Goal: Check status: Check status

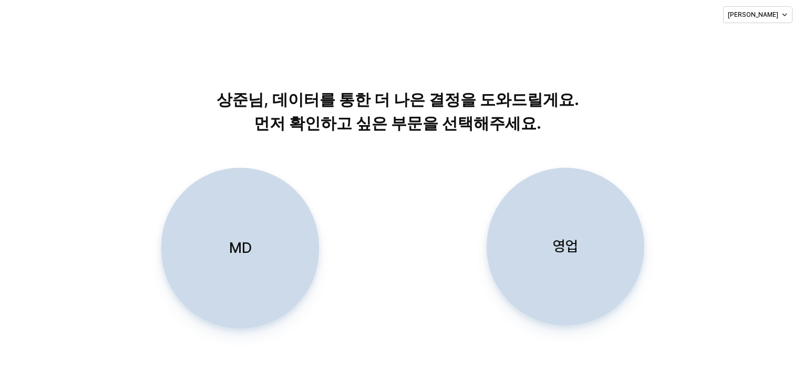
click at [532, 263] on div "영업" at bounding box center [566, 246] width 148 height 157
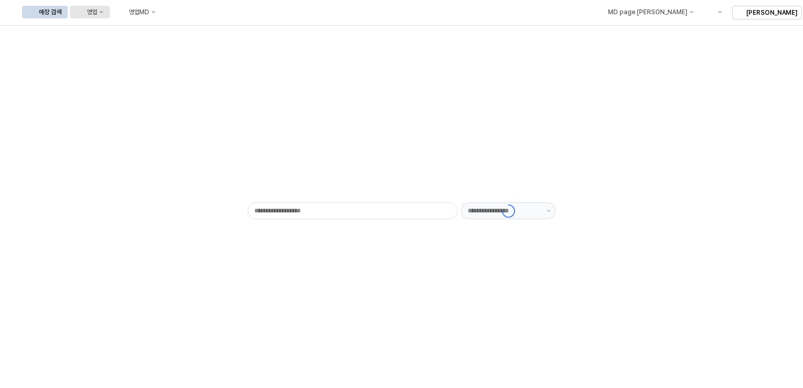
type input "******"
click at [110, 11] on button "영업" at bounding box center [90, 12] width 40 height 13
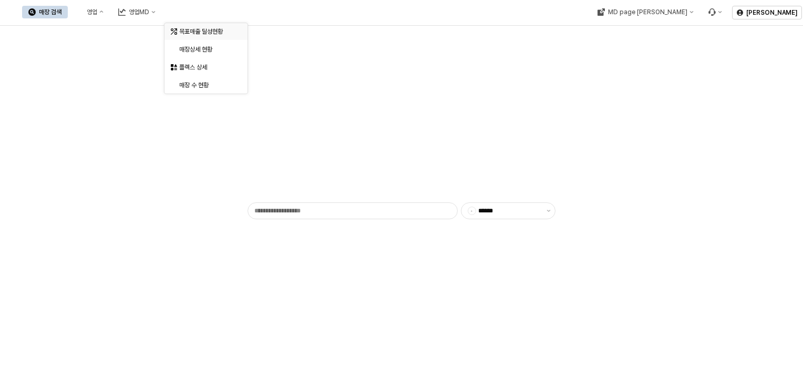
click at [196, 29] on div "목표매출 달성현황" at bounding box center [207, 31] width 56 height 8
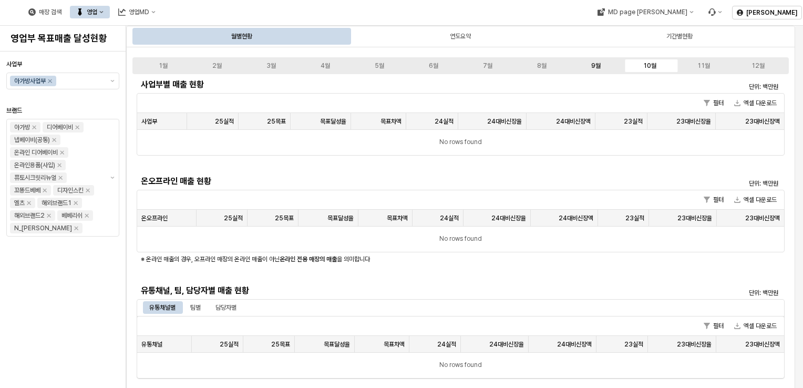
click at [595, 68] on div "9월" at bounding box center [596, 65] width 9 height 7
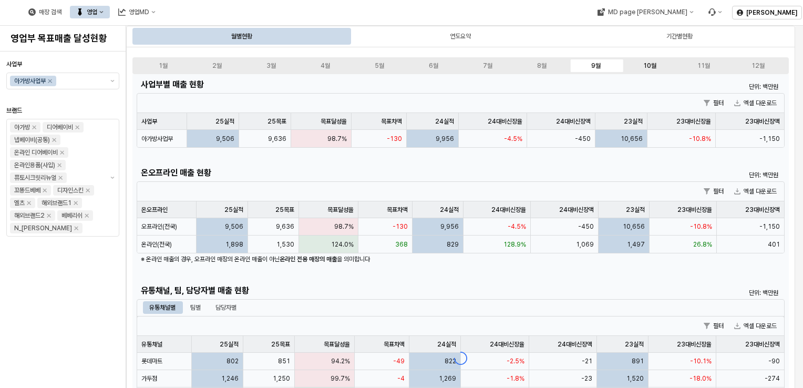
click at [643, 64] on label "10월" at bounding box center [650, 65] width 54 height 9
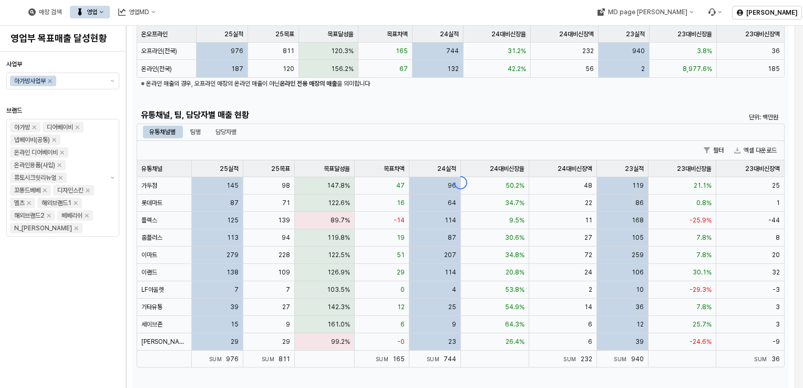
scroll to position [176, 0]
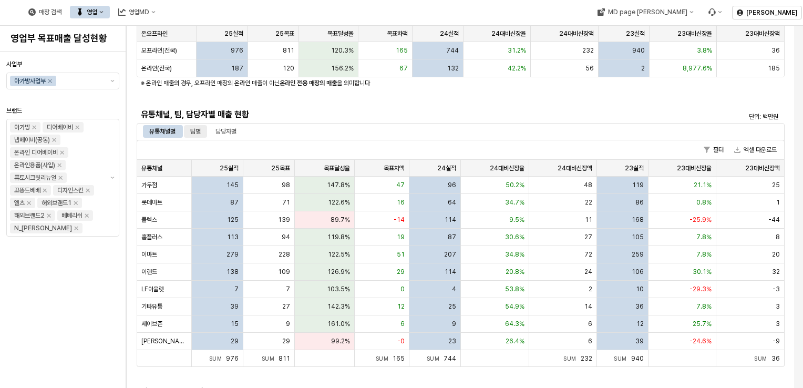
click at [199, 129] on div "팀별" at bounding box center [195, 131] width 11 height 13
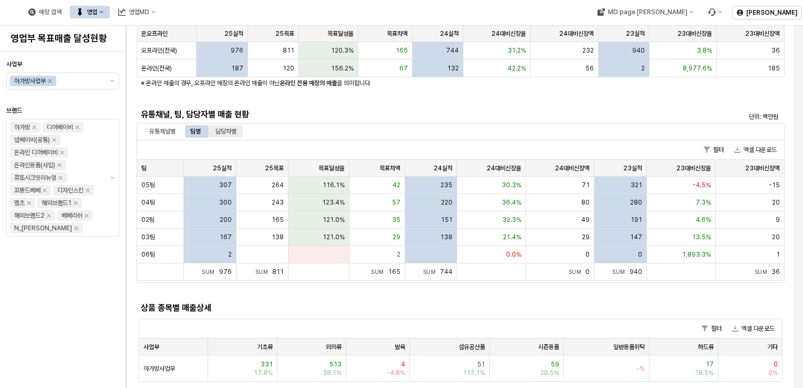
click at [232, 131] on div "담당자별" at bounding box center [226, 131] width 21 height 13
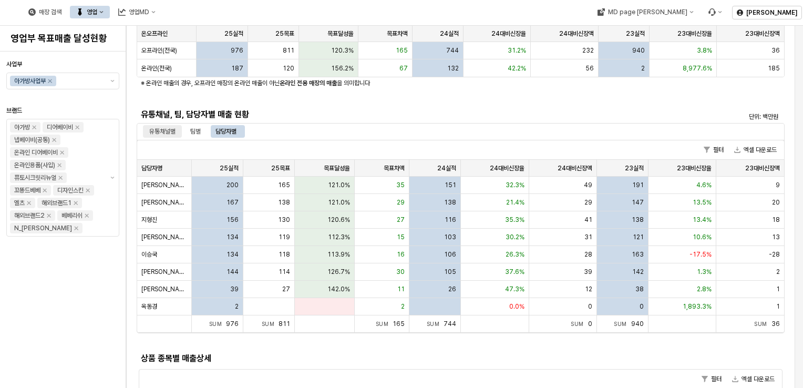
click at [168, 127] on div "유통채널별" at bounding box center [162, 131] width 26 height 13
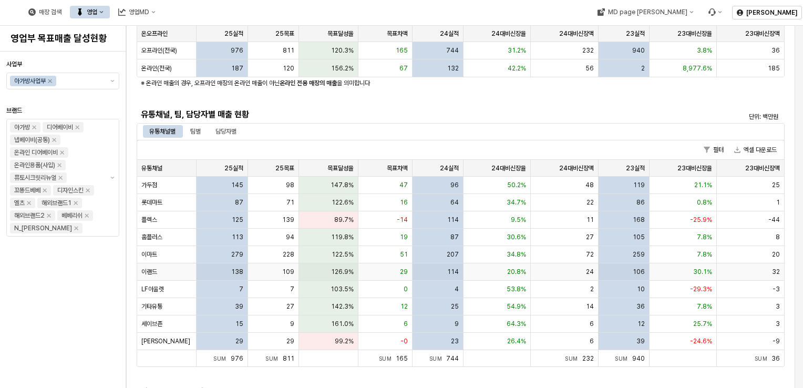
click at [179, 266] on div "이랜드" at bounding box center [166, 271] width 59 height 17
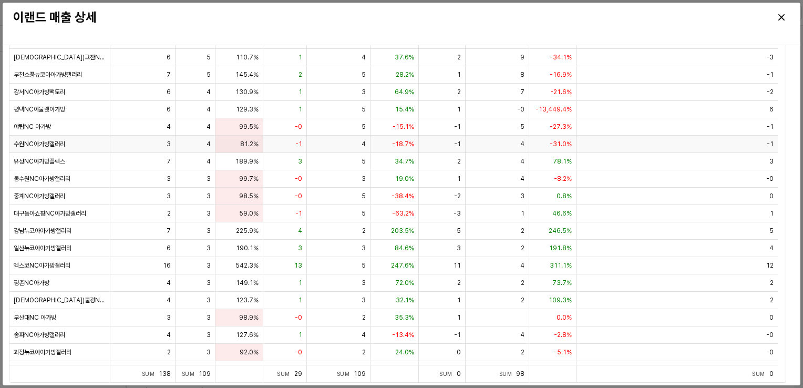
scroll to position [0, 0]
